Goal: Book appointment/travel/reservation

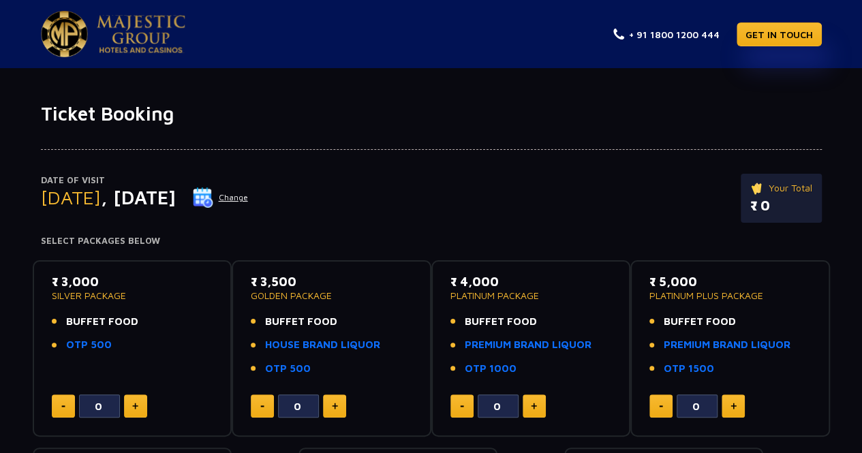
click at [249, 200] on button "Change" at bounding box center [220, 198] width 57 height 22
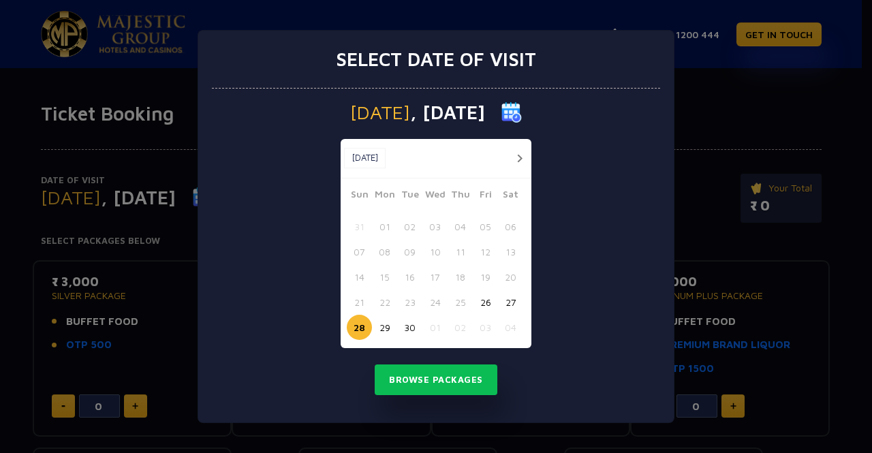
click at [509, 300] on button "27" at bounding box center [510, 302] width 25 height 25
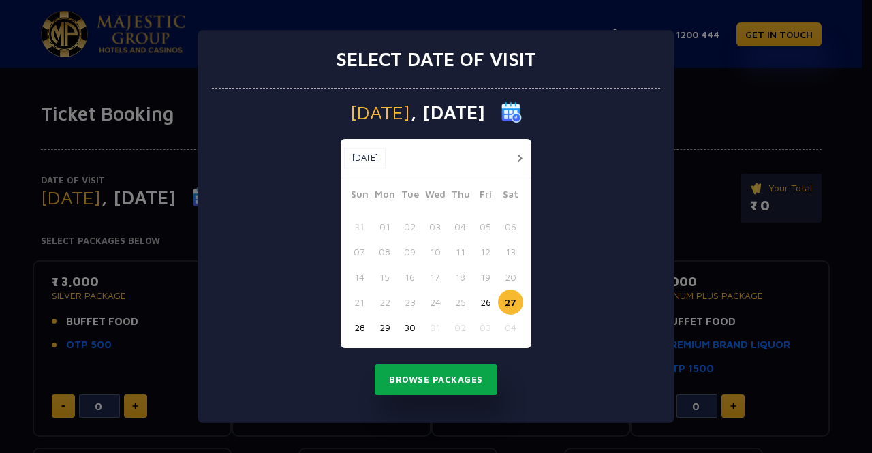
click at [423, 387] on button "Browse Packages" at bounding box center [436, 379] width 123 height 31
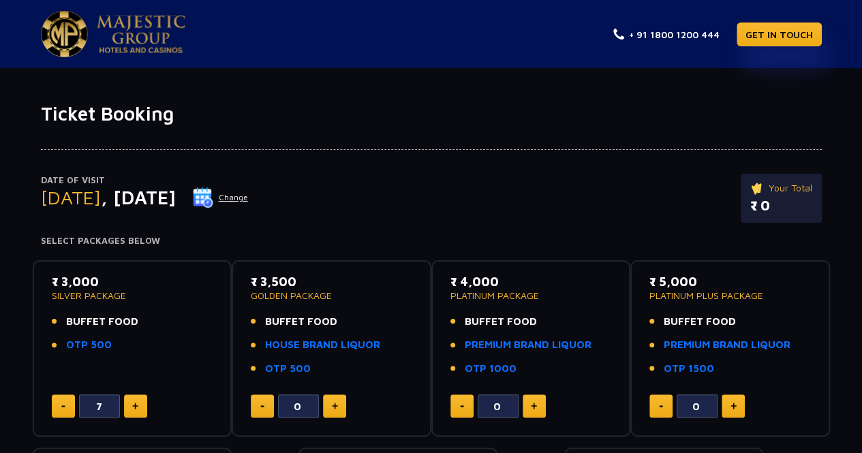
type input "8"
click at [143, 408] on button at bounding box center [135, 405] width 23 height 23
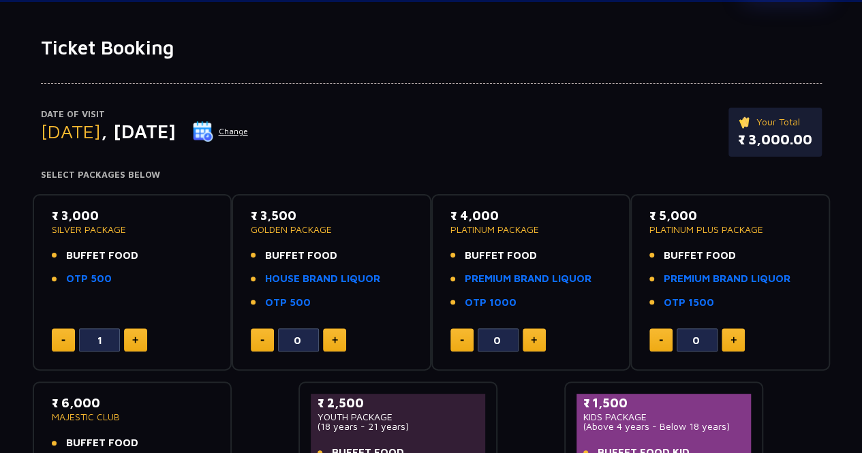
scroll to position [74, 0]
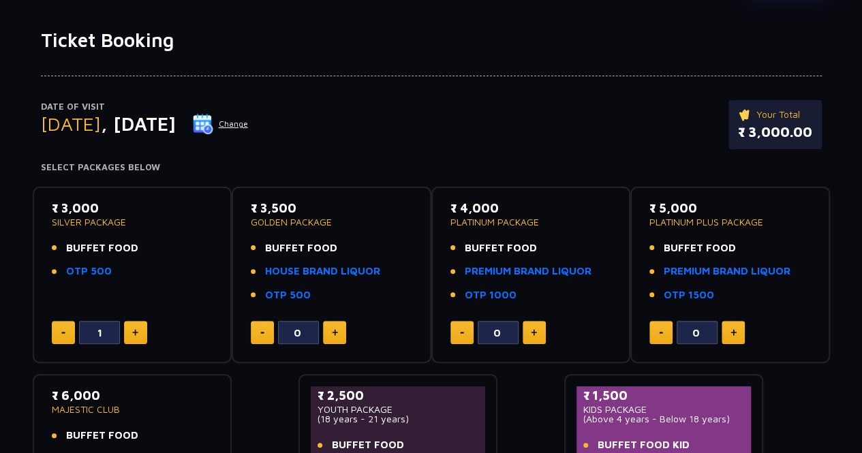
click at [136, 332] on img at bounding box center [135, 332] width 6 height 7
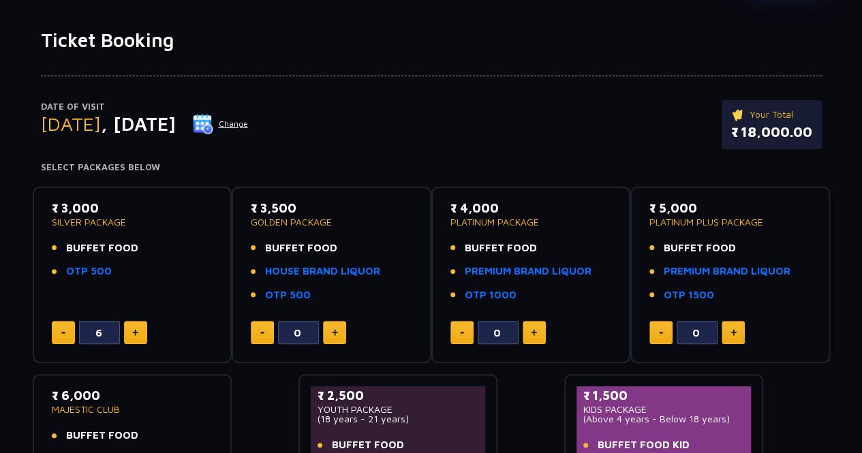
click at [136, 332] on img at bounding box center [135, 332] width 6 height 7
type input "9"
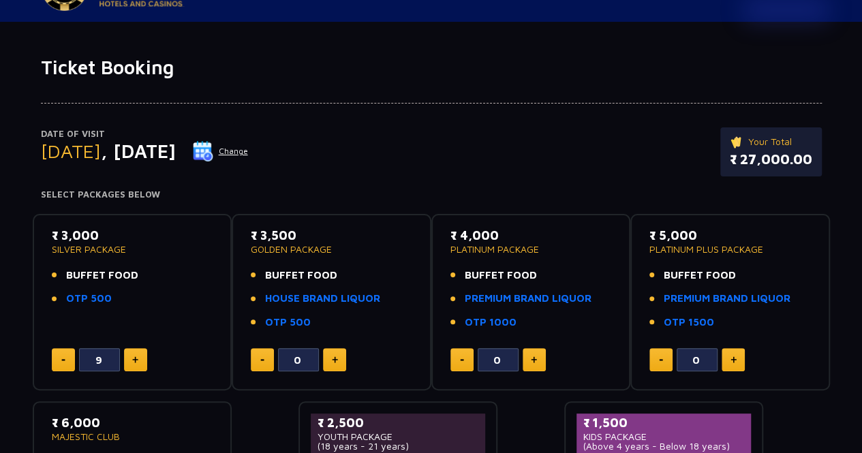
scroll to position [0, 0]
